Goal: Find specific page/section: Find specific page/section

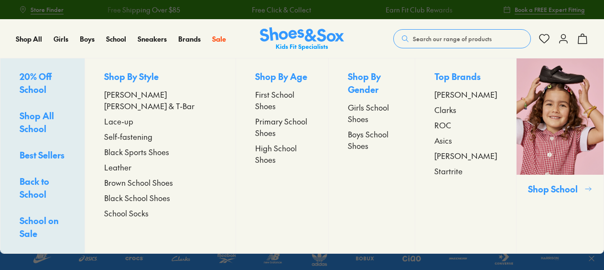
click at [133, 115] on span "Lace-up" at bounding box center [118, 120] width 29 height 11
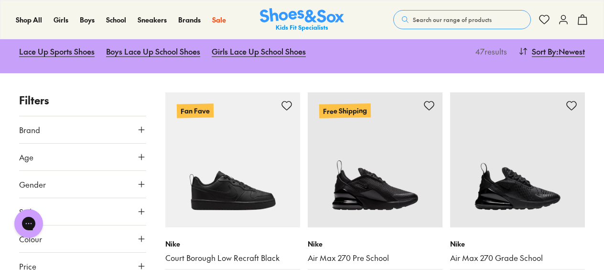
scroll to position [131, 0]
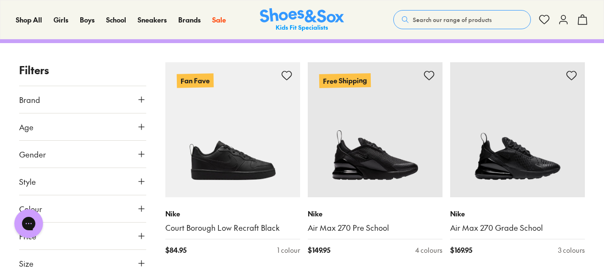
click at [138, 99] on icon at bounding box center [142, 100] width 10 height 10
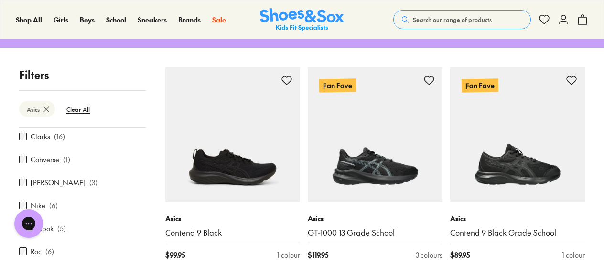
scroll to position [53, 0]
click at [36, 157] on label "Converse" at bounding box center [45, 157] width 29 height 10
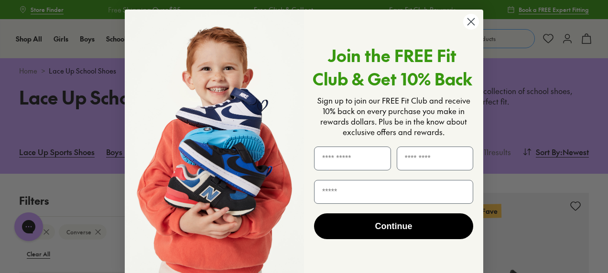
click at [471, 22] on circle "Close dialog" at bounding box center [471, 22] width 16 height 16
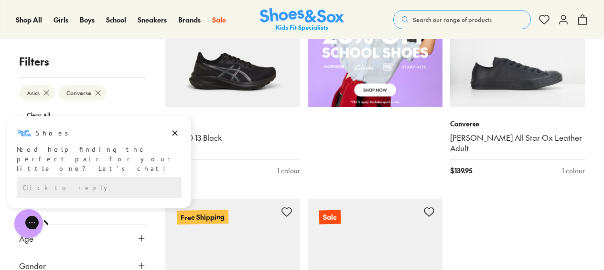
scroll to position [625, 0]
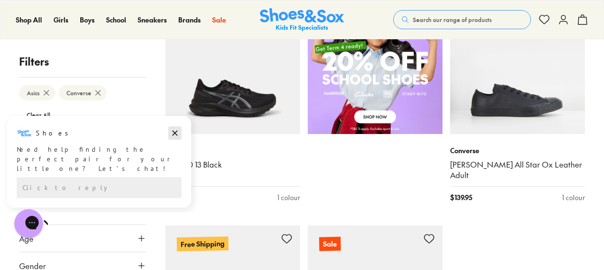
click at [176, 134] on icon "Dismiss campaign" at bounding box center [175, 133] width 5 height 5
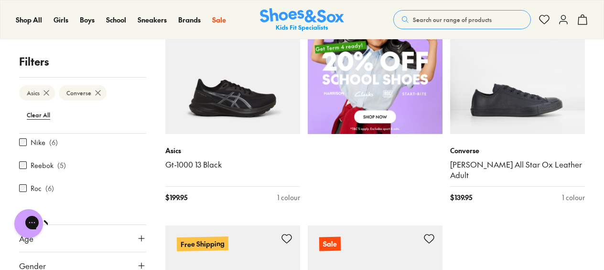
scroll to position [4, 0]
click at [137, 238] on icon at bounding box center [142, 238] width 10 height 10
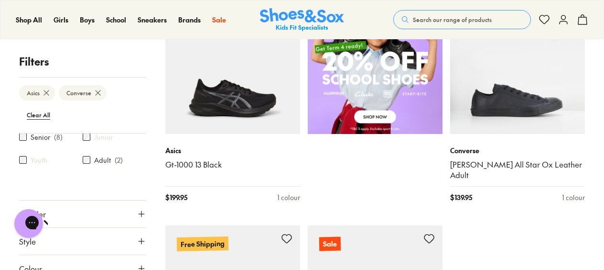
scroll to position [271, 0]
click at [137, 190] on icon at bounding box center [142, 187] width 10 height 10
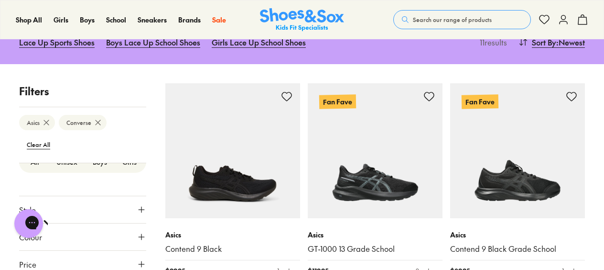
scroll to position [0, 0]
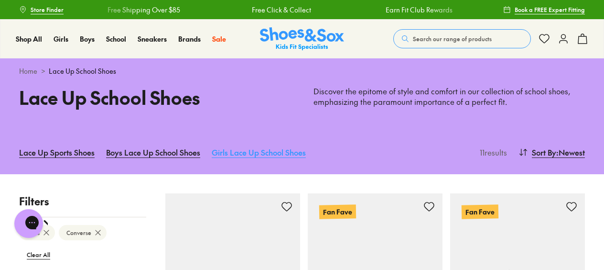
click at [280, 148] on link "Girls Lace Up School Shoes" at bounding box center [259, 152] width 94 height 21
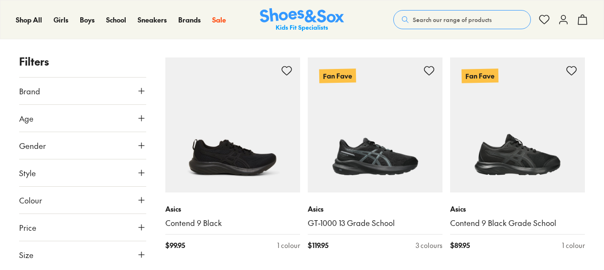
scroll to position [382, 0]
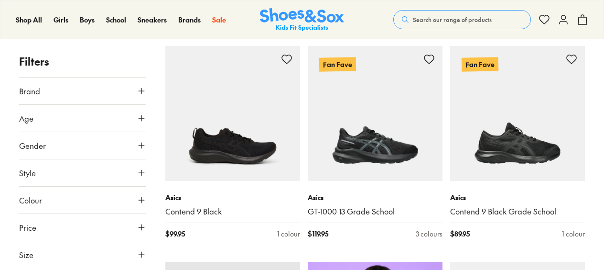
click at [138, 123] on button "Age" at bounding box center [82, 118] width 127 height 27
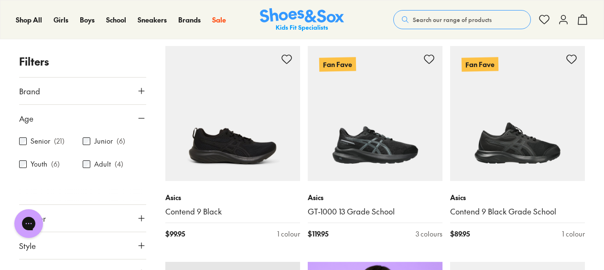
scroll to position [0, 0]
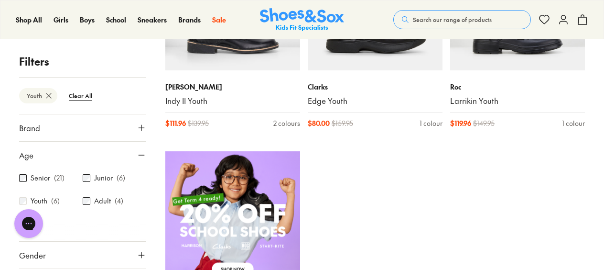
scroll to position [490, 0]
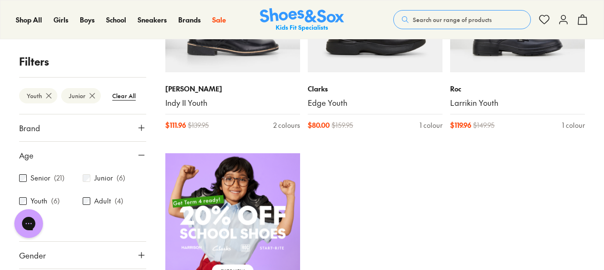
scroll to position [134, 0]
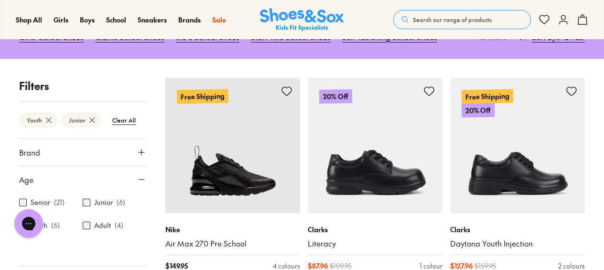
drag, startPoint x: 603, startPoint y: 53, endPoint x: 608, endPoint y: 60, distance: 8.6
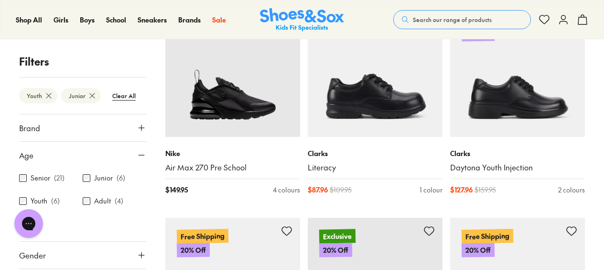
scroll to position [253, 0]
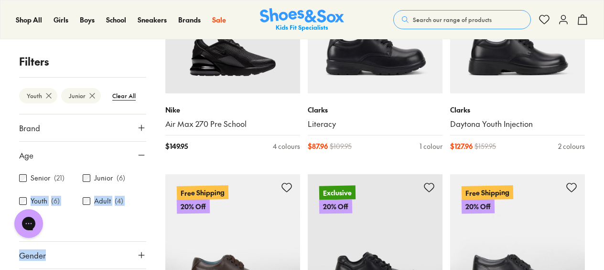
drag, startPoint x: 146, startPoint y: 159, endPoint x: 143, endPoint y: 186, distance: 27.4
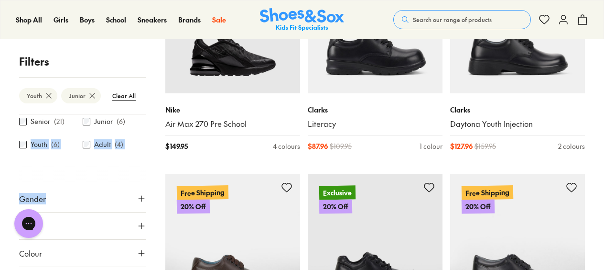
scroll to position [59, 0]
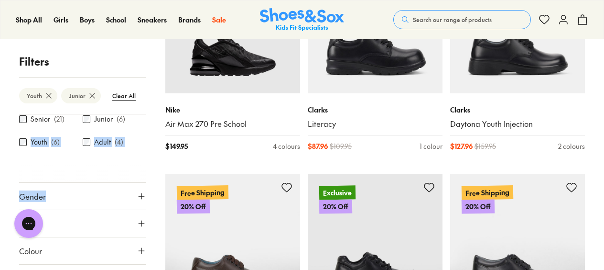
click at [131, 194] on button "Gender" at bounding box center [82, 196] width 127 height 27
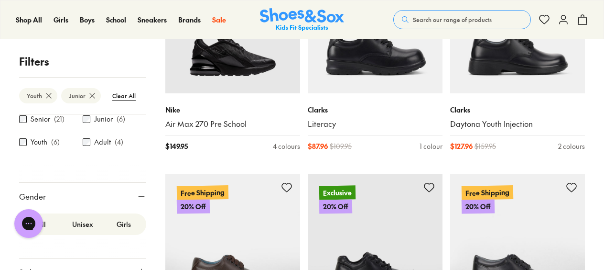
click at [125, 231] on label "Girls" at bounding box center [123, 224] width 41 height 18
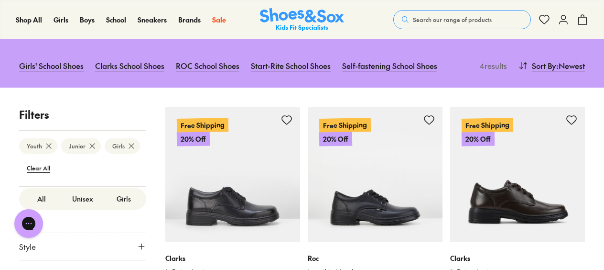
scroll to position [157, 0]
